Goal: Task Accomplishment & Management: Manage account settings

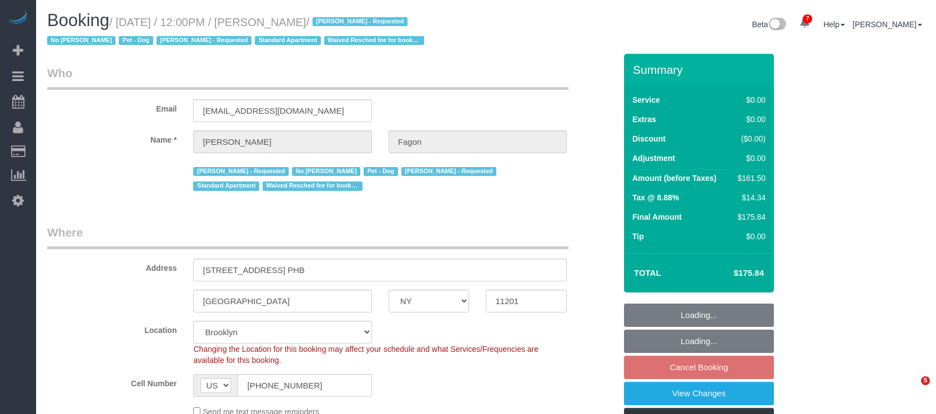
select select "NY"
select select "string:stripe-pm_1N7MCH4VGloSiKo7X7U6WIVW"
select select "number:60"
select select "number:74"
select select "number:13"
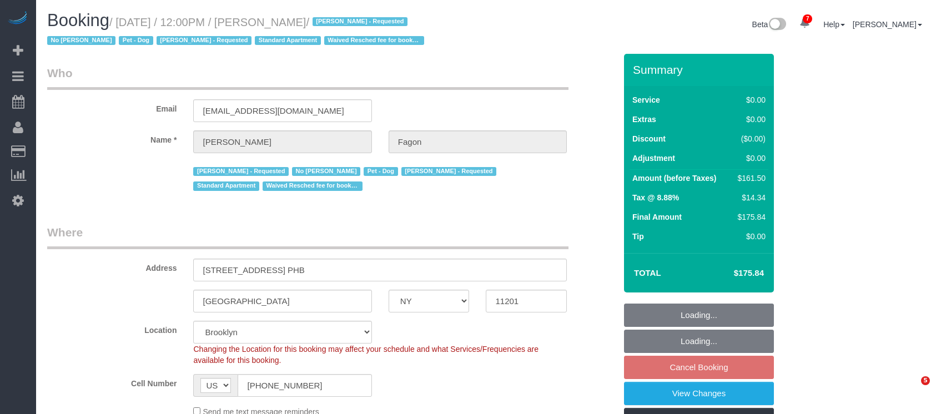
select select "number:5"
select select "object:1363"
select select "spot65"
select select "1"
select select "2"
